Goal: Check status: Check status

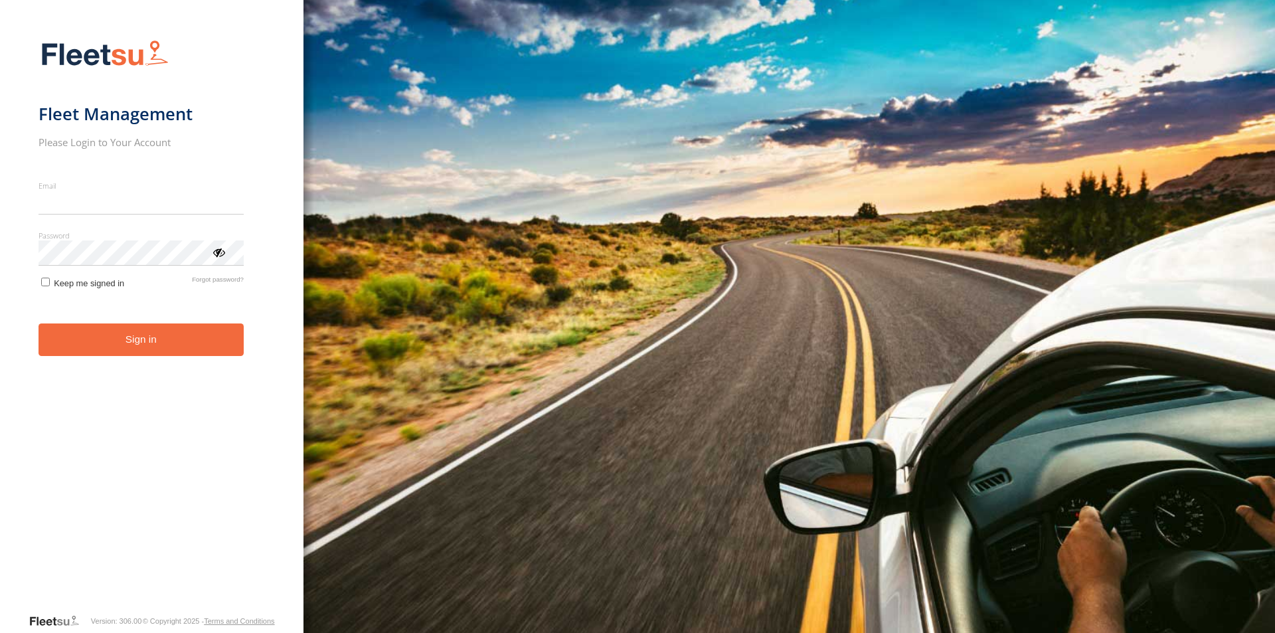
type input "**********"
click at [197, 349] on button "Sign in" at bounding box center [141, 339] width 205 height 33
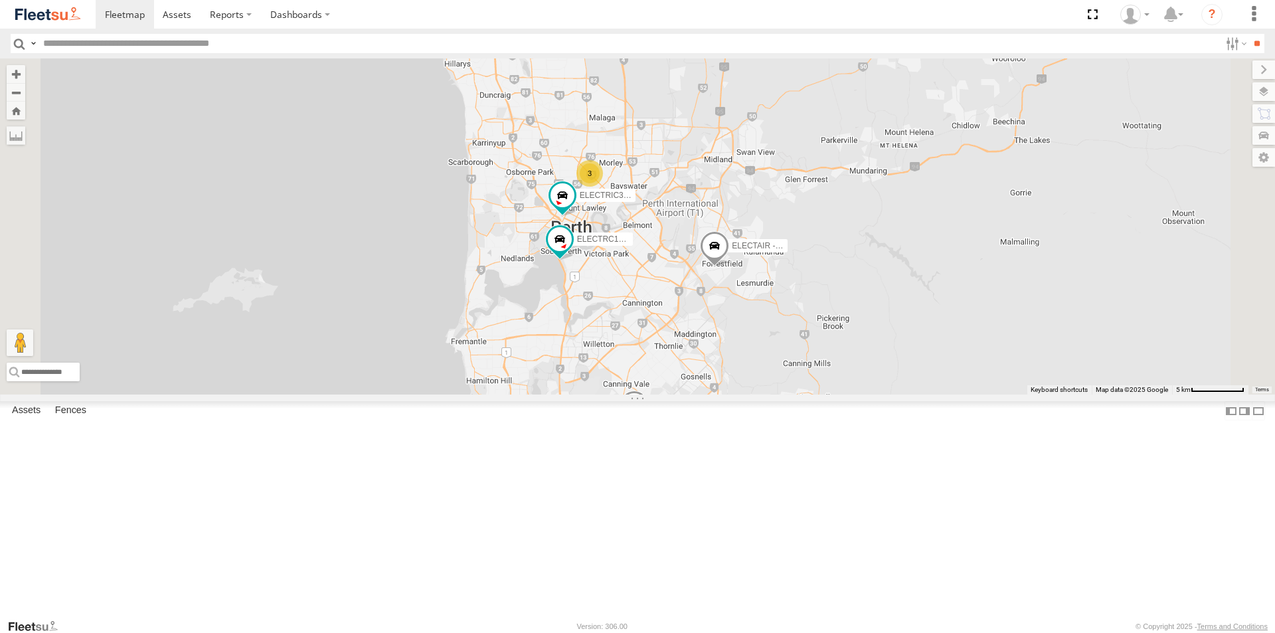
click at [0, 0] on div "ELECTRC16 - [PERSON_NAME]" at bounding box center [0, 0] width 0 height 0
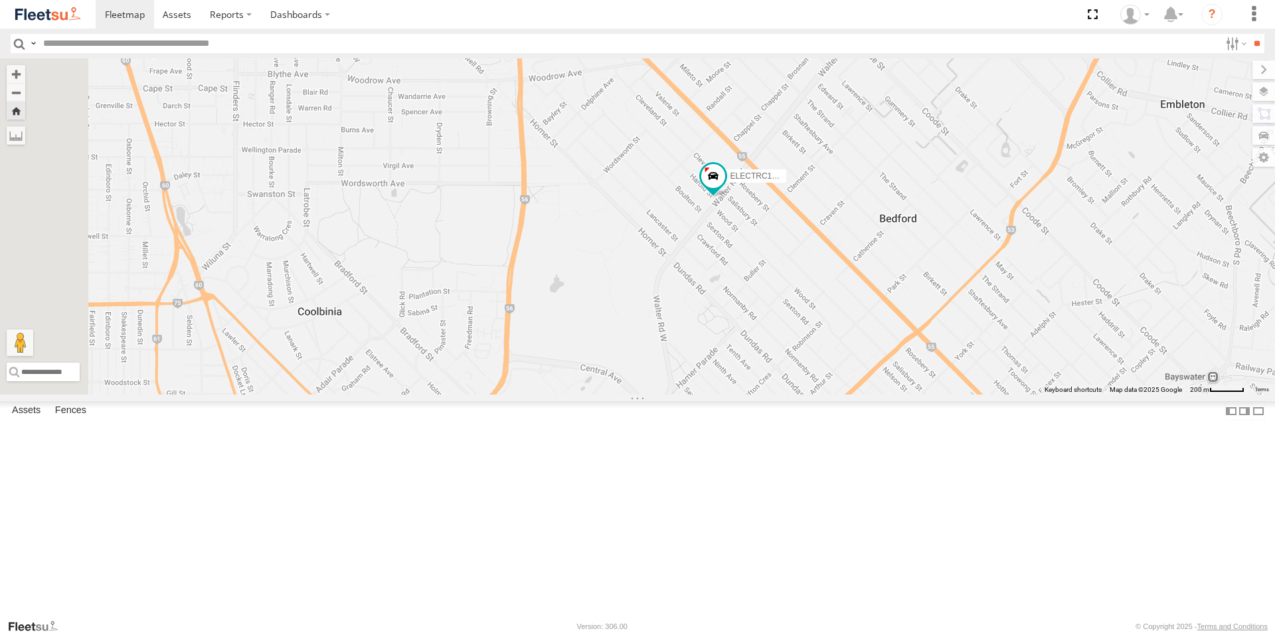
click at [0, 0] on div "All Assets" at bounding box center [0, 0] width 0 height 0
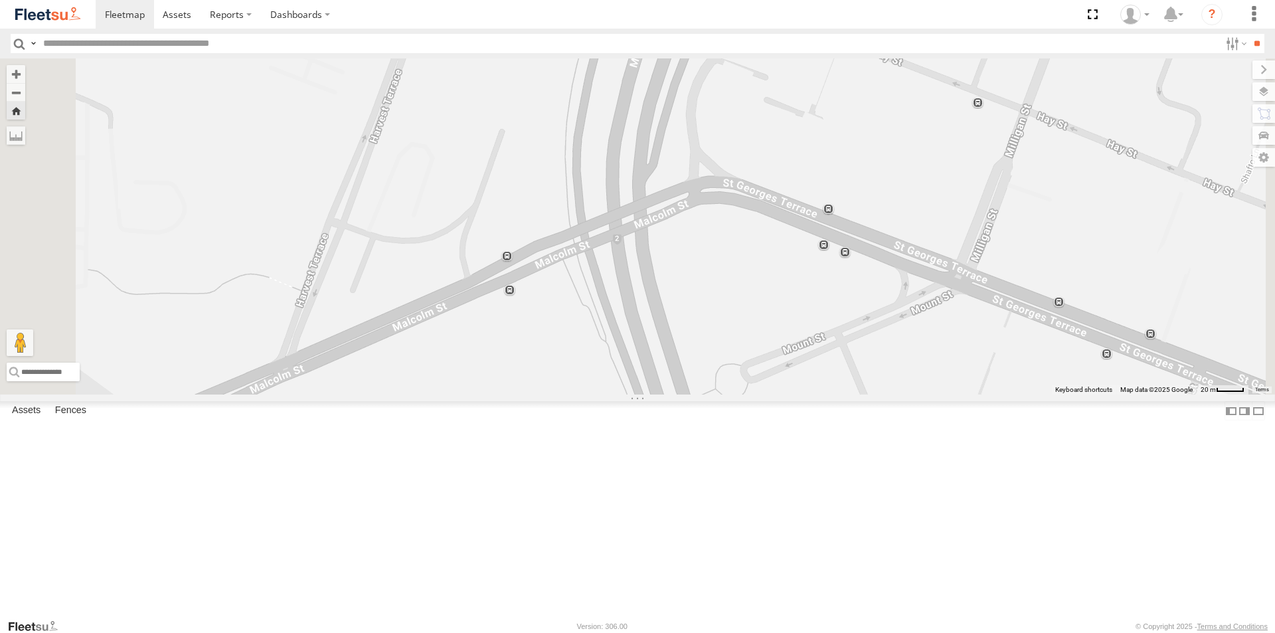
click at [0, 0] on div "All Assets" at bounding box center [0, 0] width 0 height 0
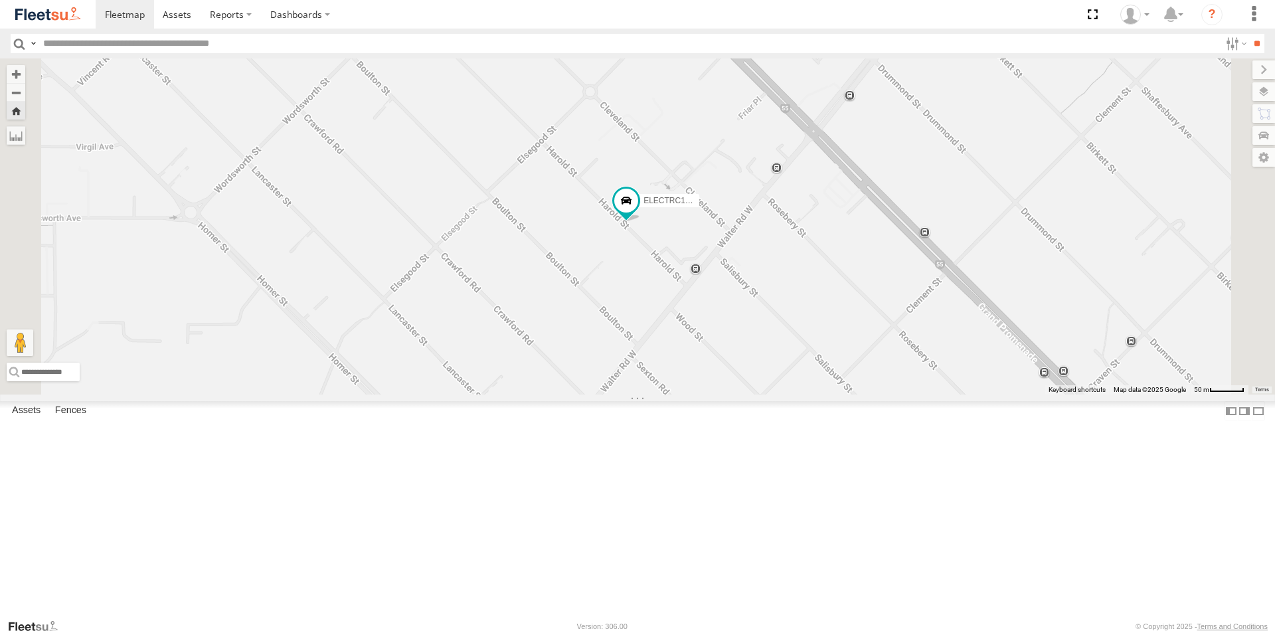
click at [0, 0] on span at bounding box center [0, 0] width 0 height 0
